Goal: Transaction & Acquisition: Purchase product/service

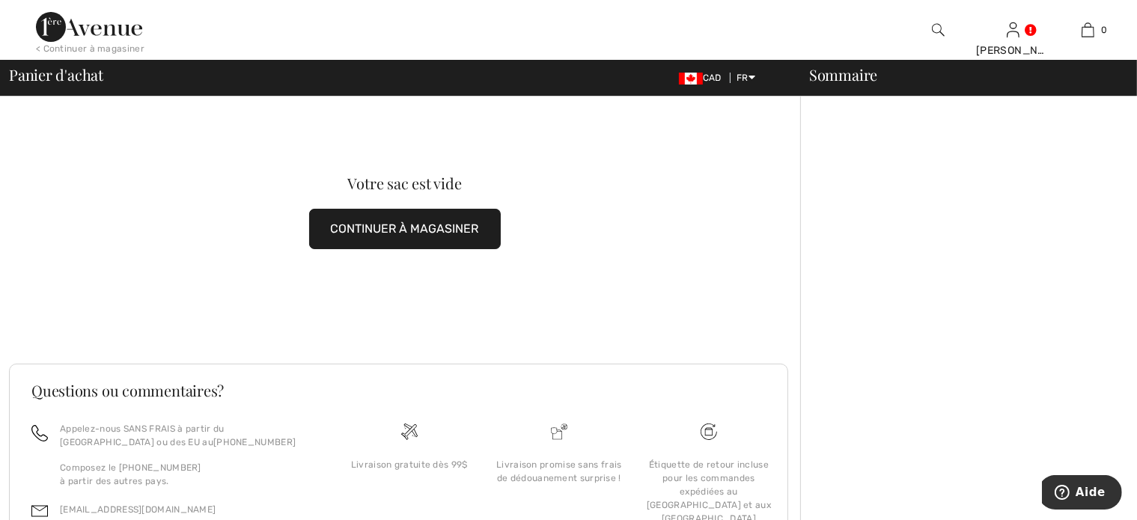
click at [476, 230] on button "CONTINUER À MAGASINER" at bounding box center [405, 229] width 192 height 40
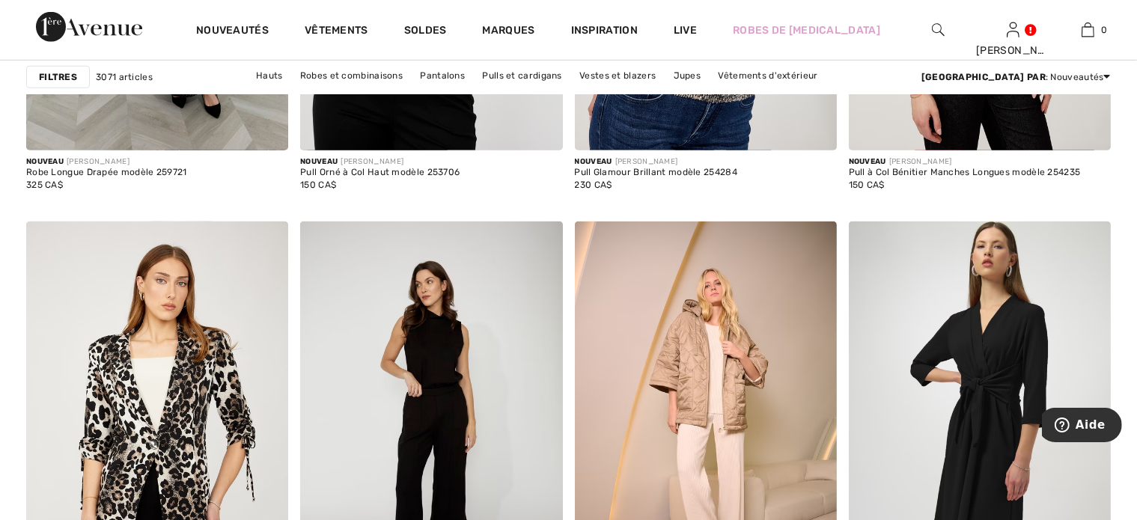
scroll to position [1416, 0]
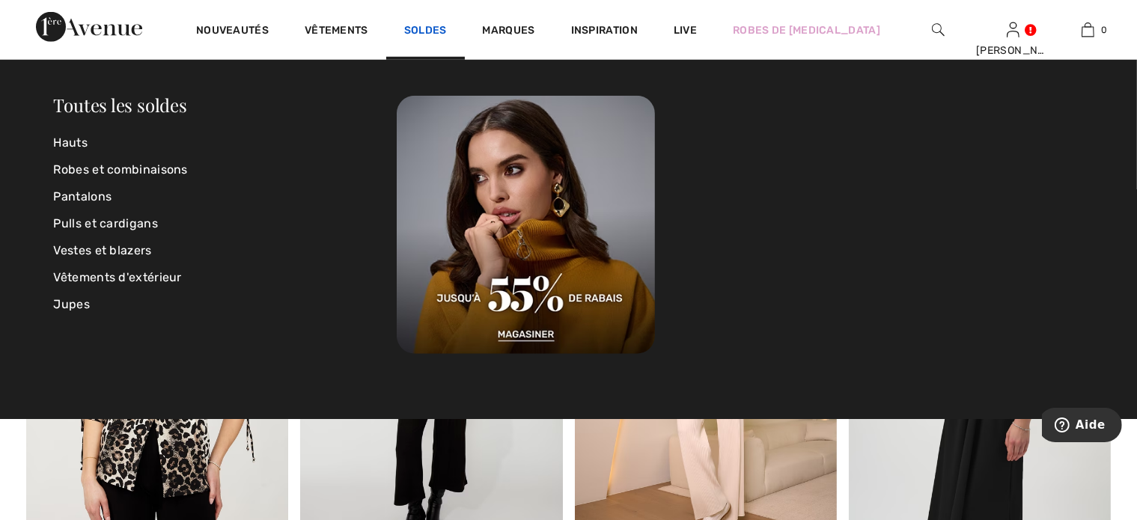
click at [426, 24] on link "Soldes" at bounding box center [425, 32] width 43 height 16
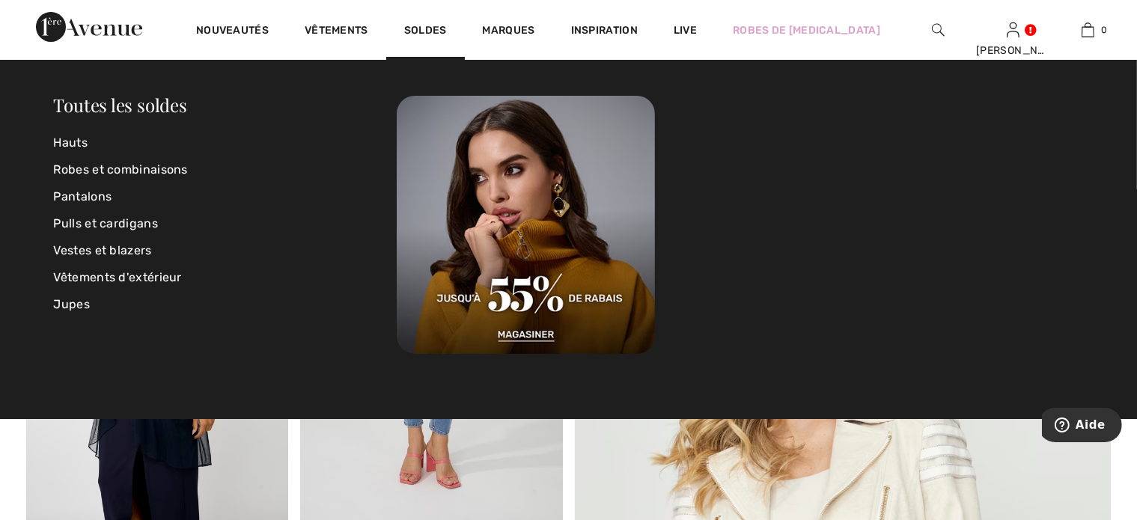
scroll to position [129, 0]
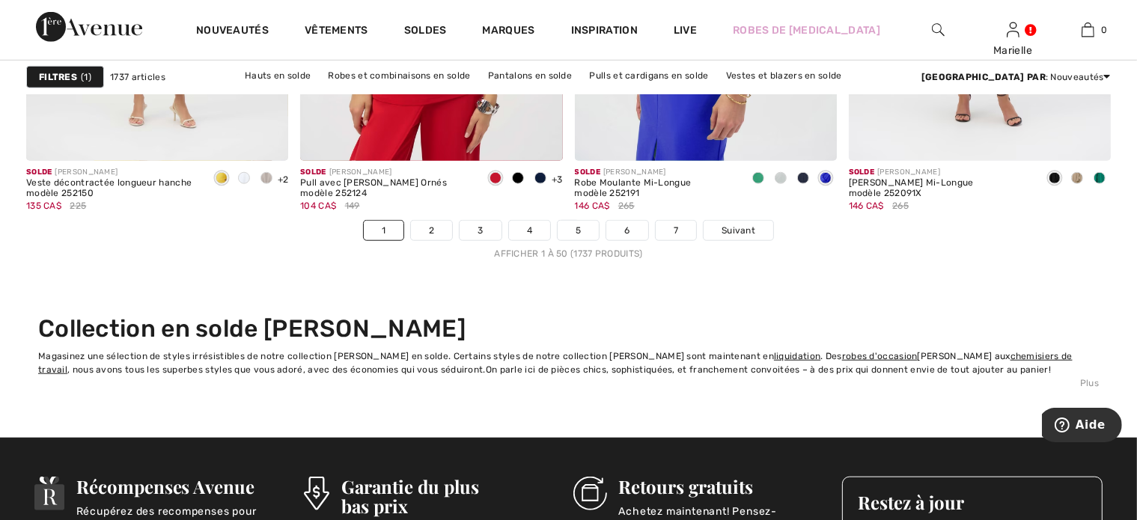
scroll to position [7063, 0]
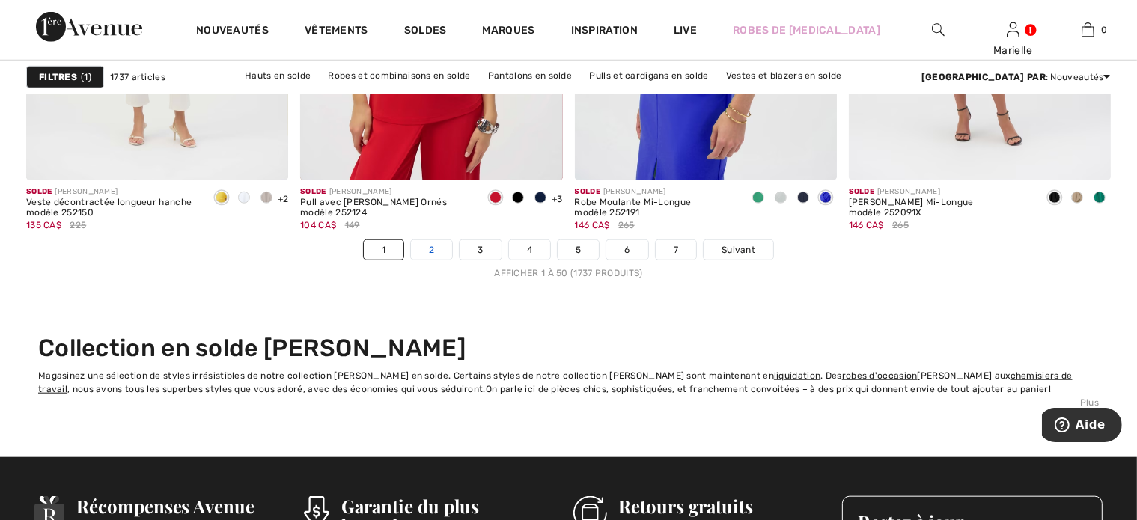
click at [437, 247] on link "2" at bounding box center [431, 249] width 41 height 19
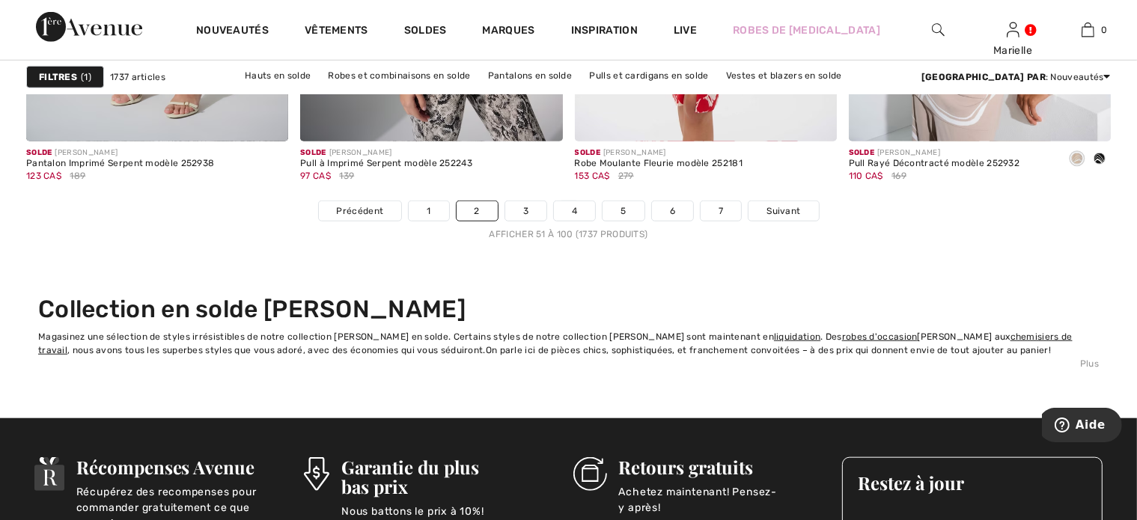
scroll to position [7072, 0]
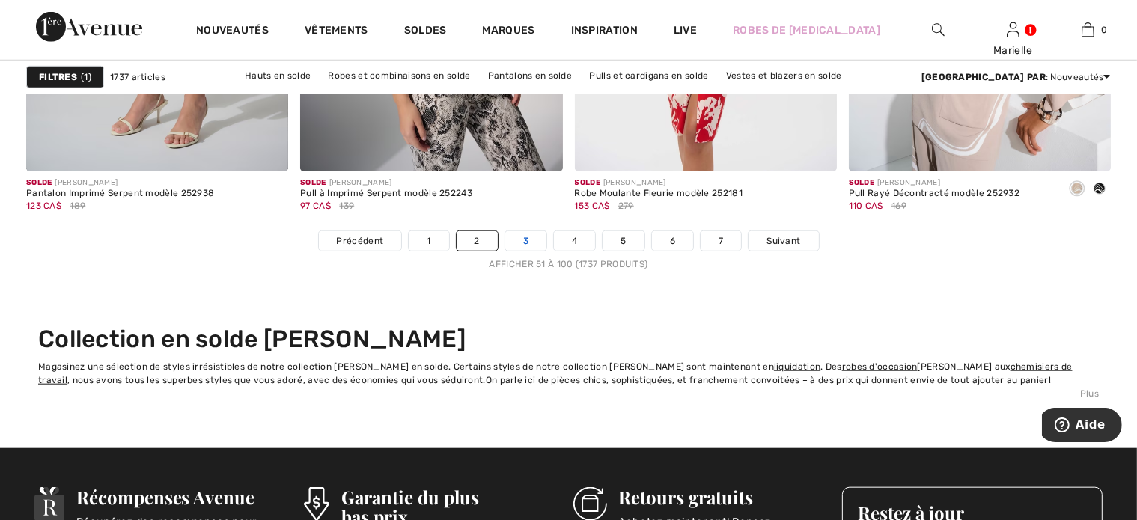
click at [536, 242] on link "3" at bounding box center [525, 240] width 41 height 19
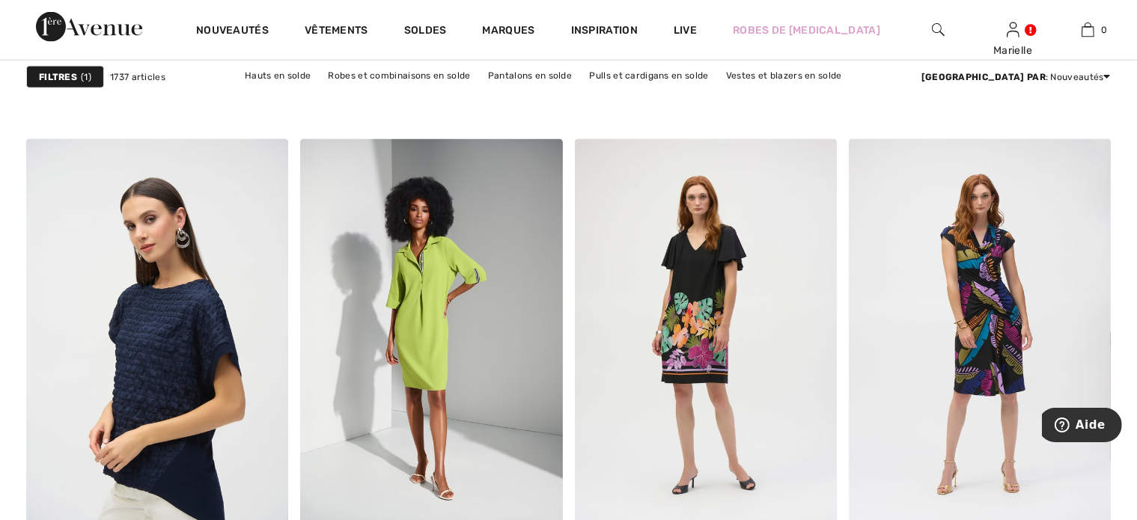
scroll to position [2144, 0]
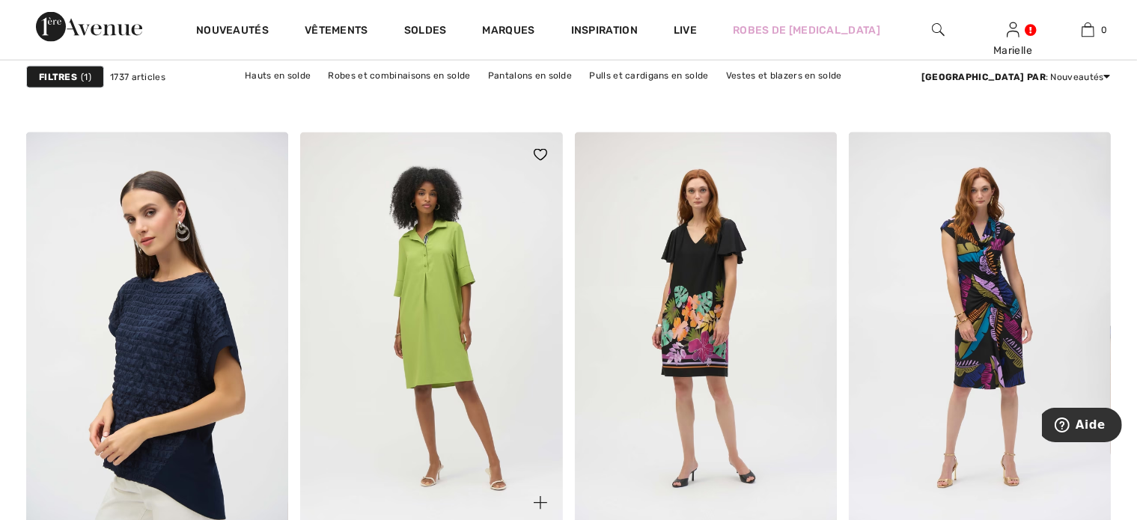
click at [431, 272] on img at bounding box center [431, 328] width 262 height 393
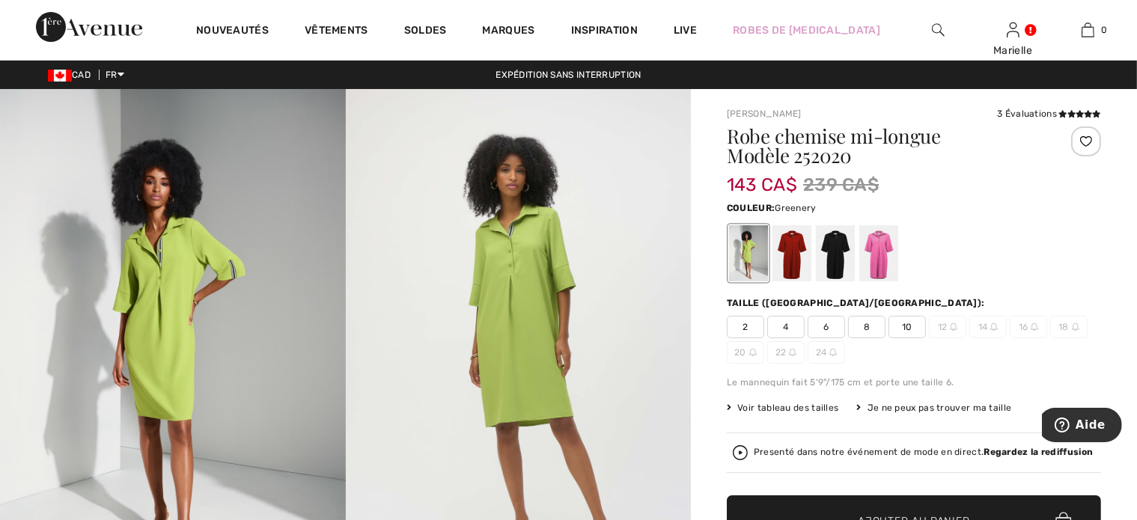
click at [514, 241] on img at bounding box center [519, 348] width 346 height 518
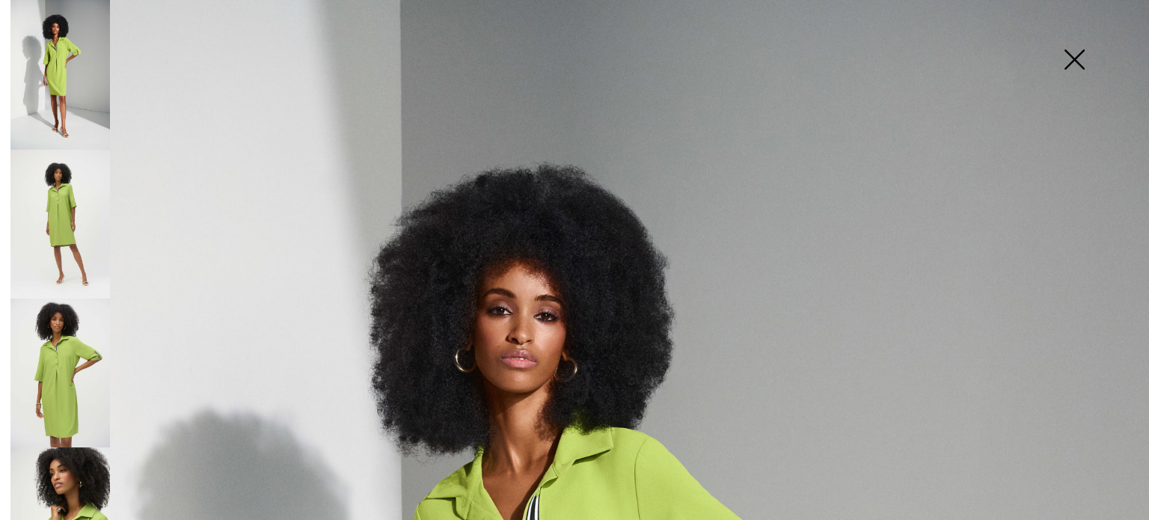
click at [1071, 58] on img at bounding box center [1074, 60] width 75 height 77
